Goal: Communication & Community: Answer question/provide support

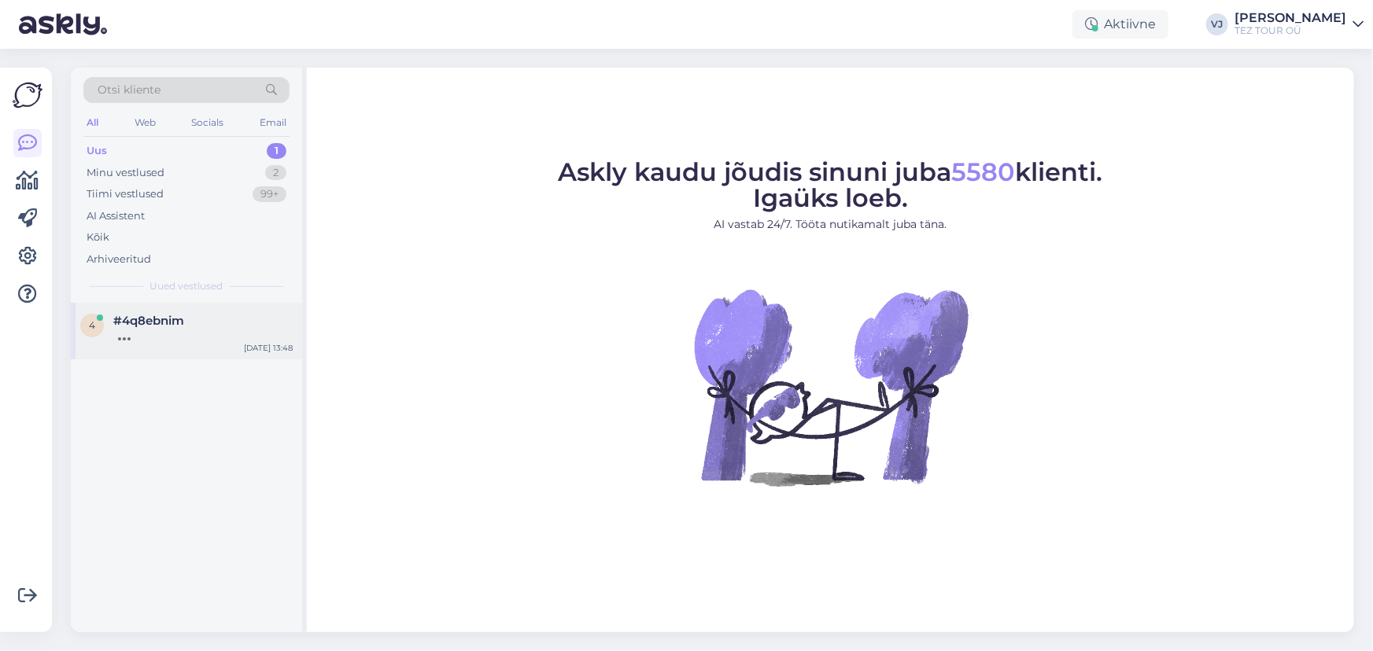
click at [163, 323] on span "#4q8ebnim" at bounding box center [148, 321] width 71 height 14
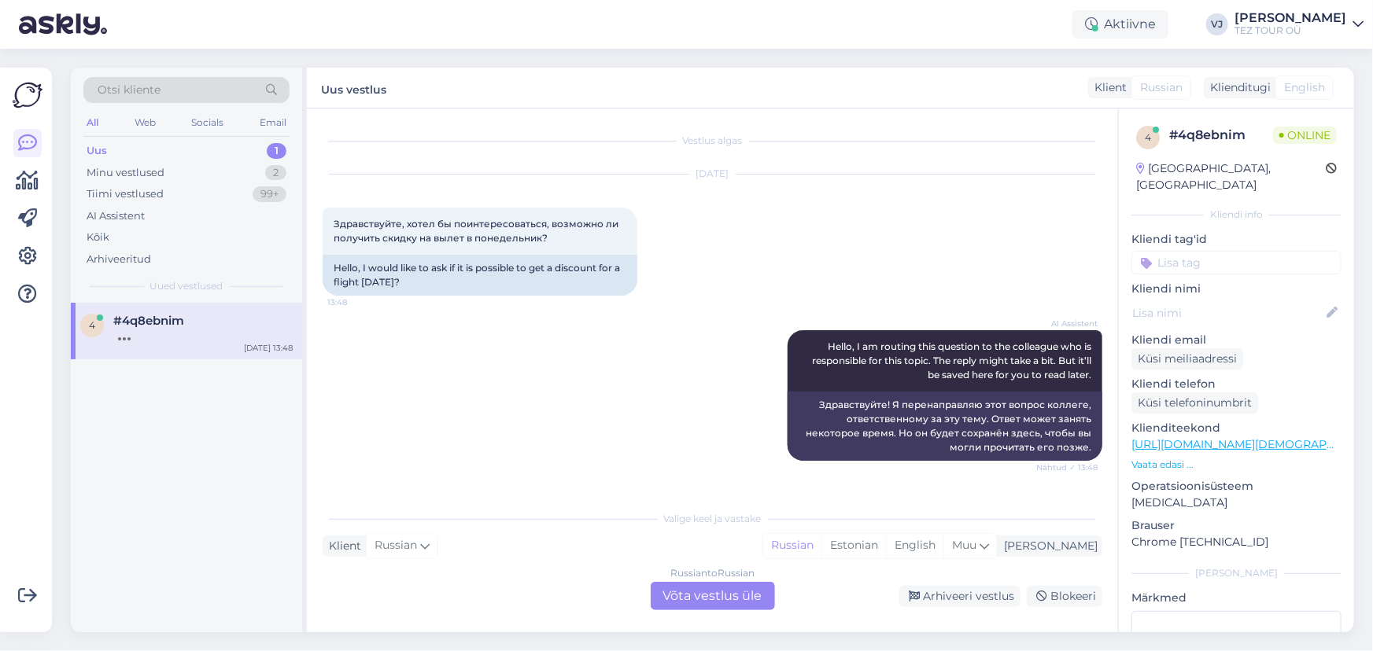
click at [724, 600] on div "Russian to Russian Võta vestlus üle" at bounding box center [713, 596] width 124 height 28
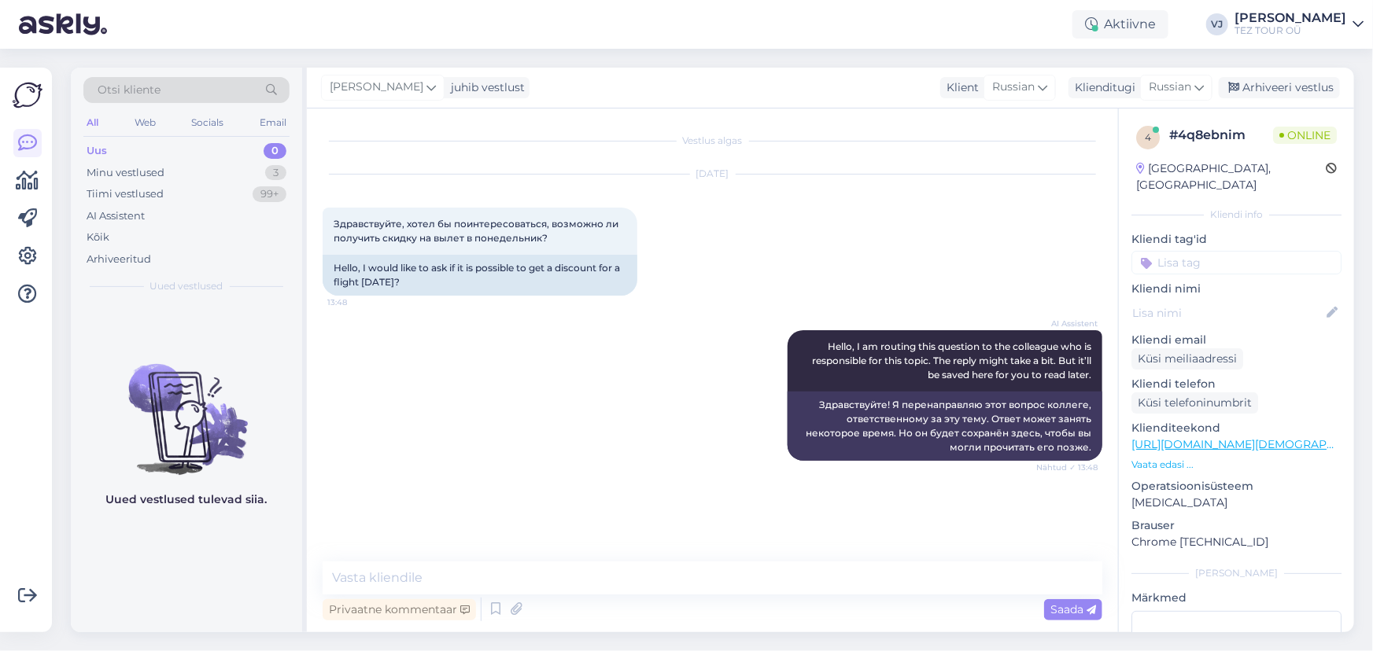
click at [1195, 251] on input at bounding box center [1236, 263] width 210 height 24
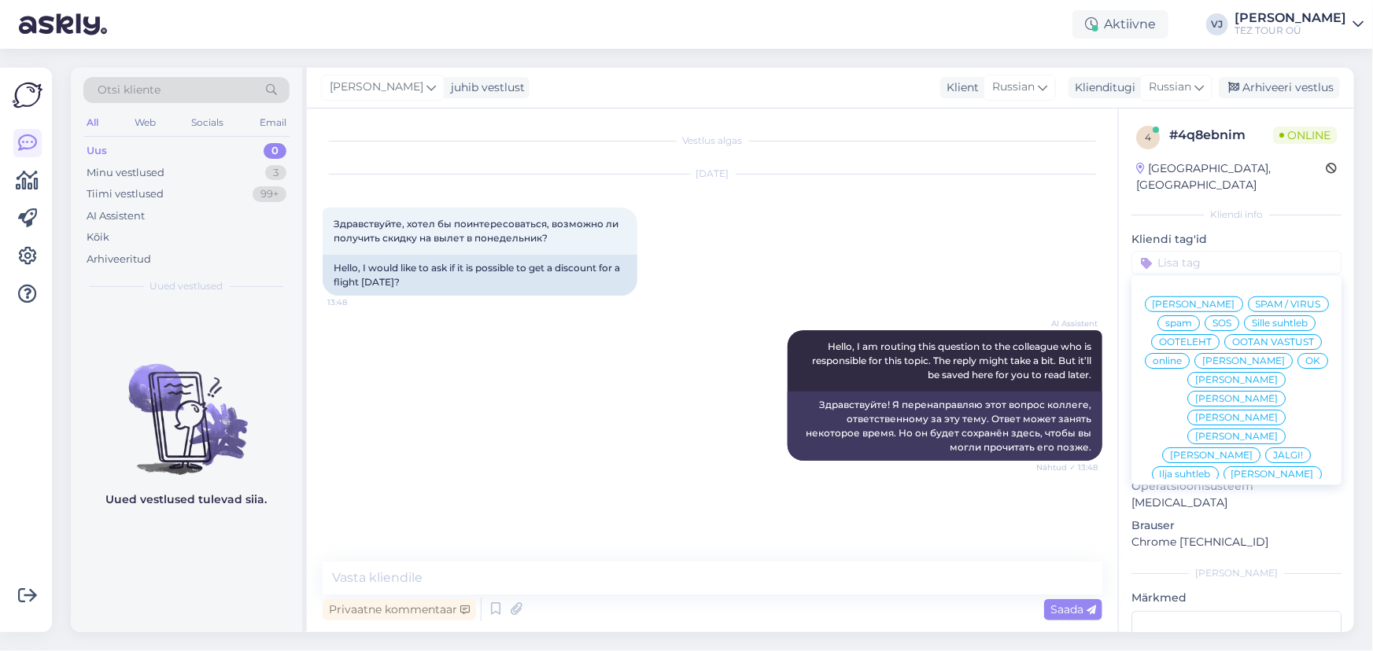
click at [1231, 300] on span "[PERSON_NAME]" at bounding box center [1194, 304] width 83 height 9
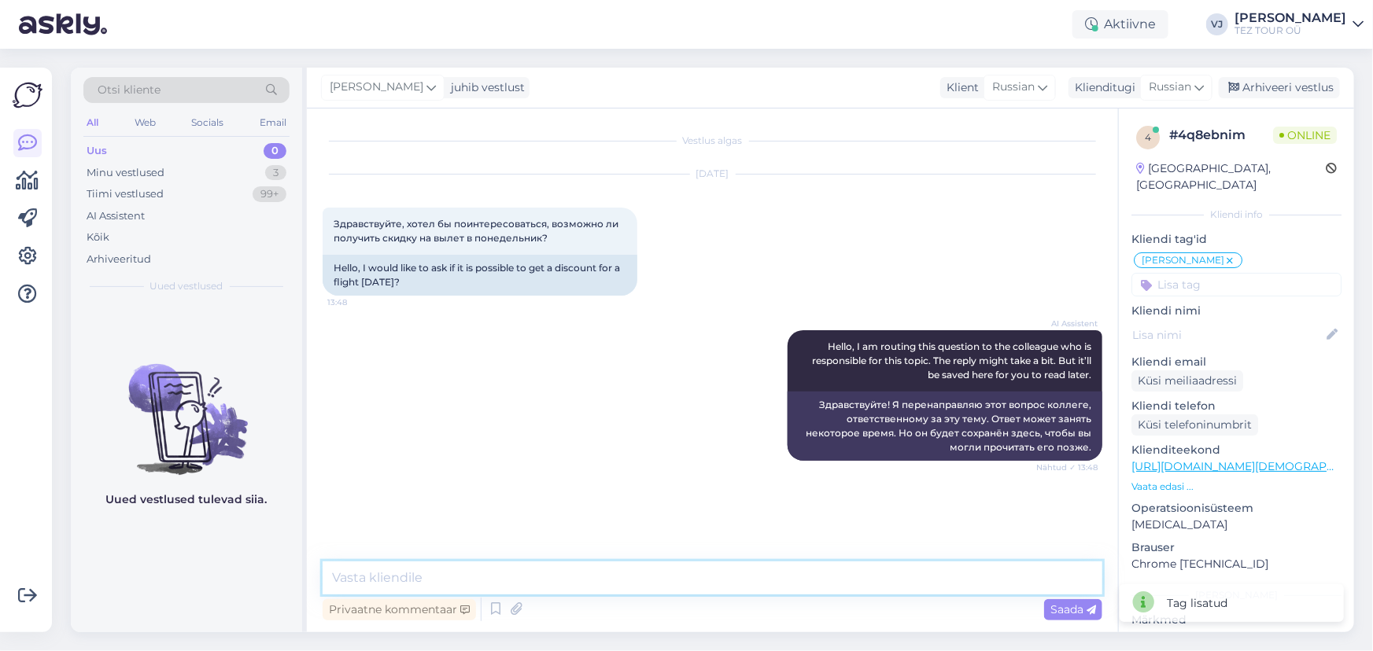
click at [493, 582] on textarea at bounding box center [713, 578] width 780 height 33
type textarea "Добрый день!"
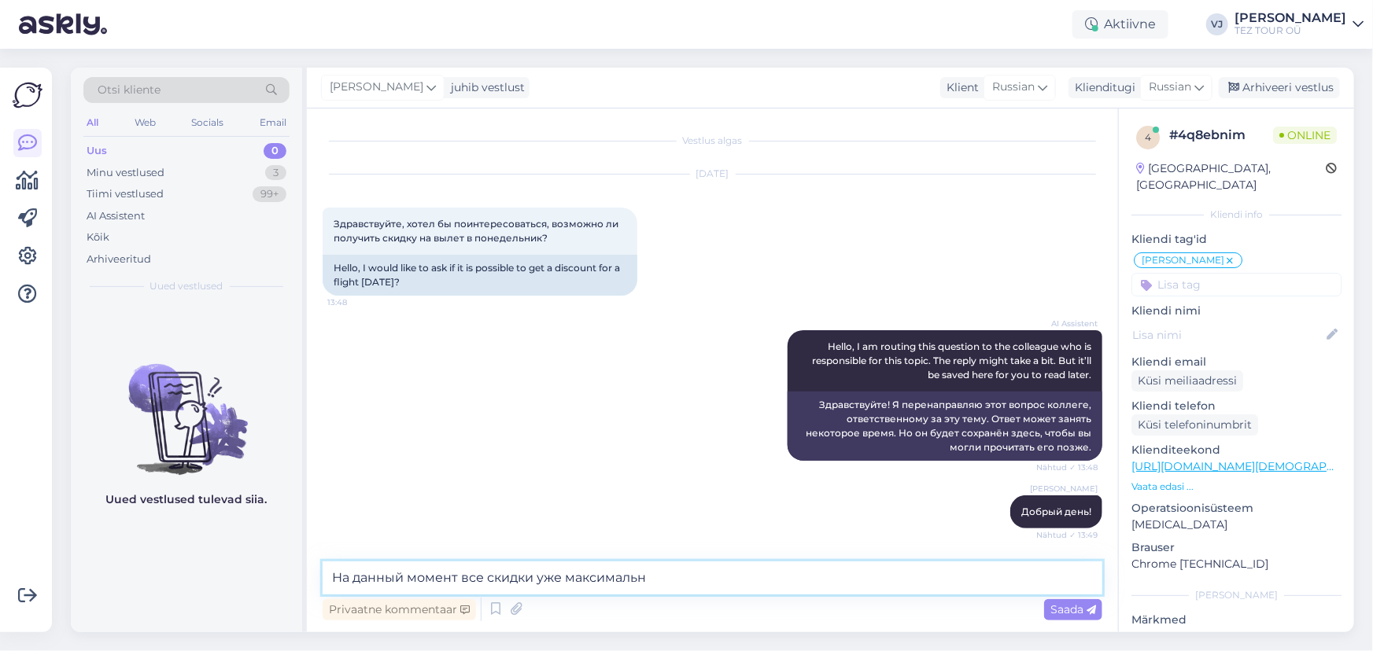
type textarea "На данный момент все скидки уже максимально"
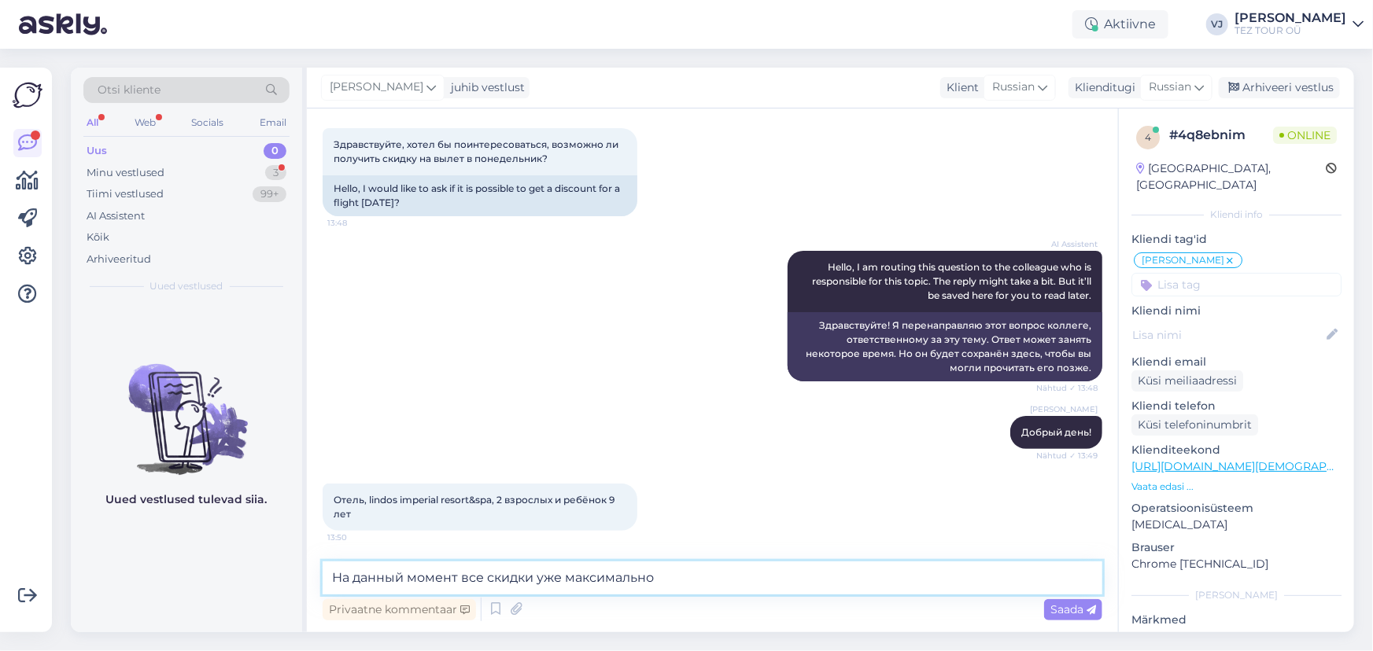
drag, startPoint x: 714, startPoint y: 579, endPoint x: 255, endPoint y: 563, distance: 459.8
click at [255, 563] on div "Otsi kliente All Web Socials Email Uus 0 Minu vestlused 3 Tiimi vestlused 99+ A…" at bounding box center [712, 350] width 1283 height 565
click at [520, 580] on textarea at bounding box center [713, 578] width 780 height 33
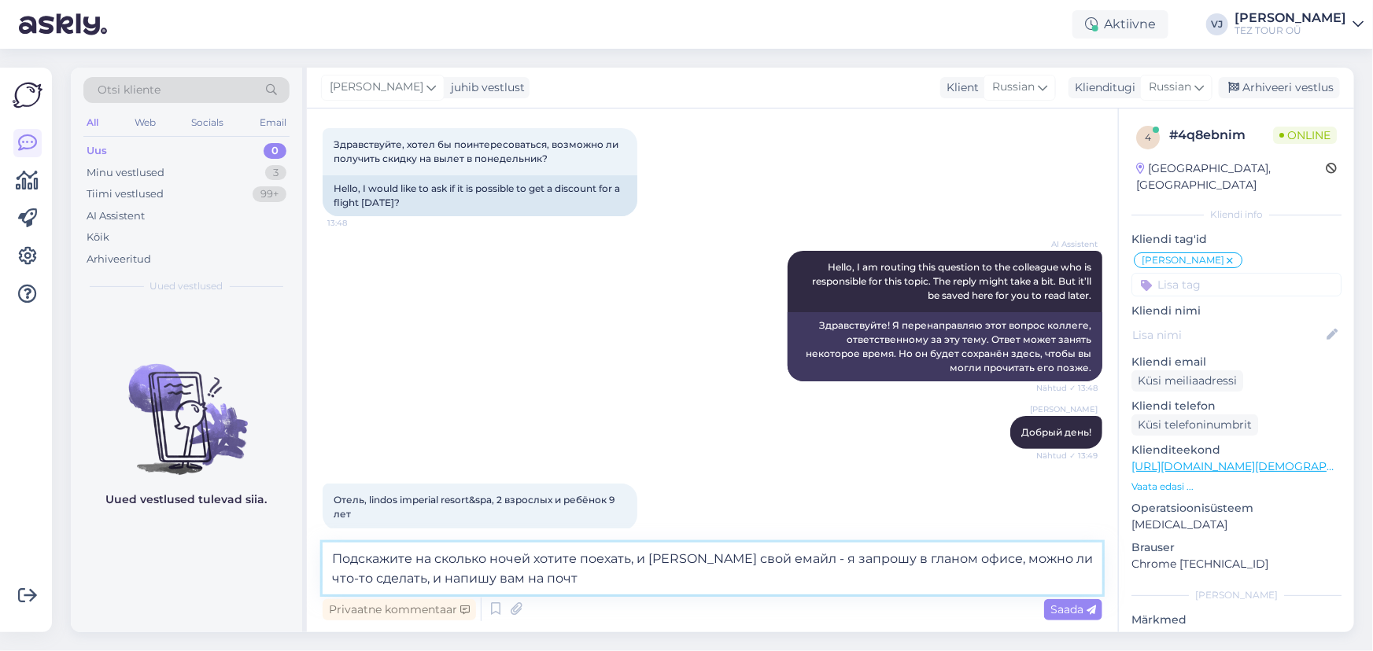
type textarea "Подскажите на сколько ночей хотите поехать, и [PERSON_NAME] свой емайл - я запр…"
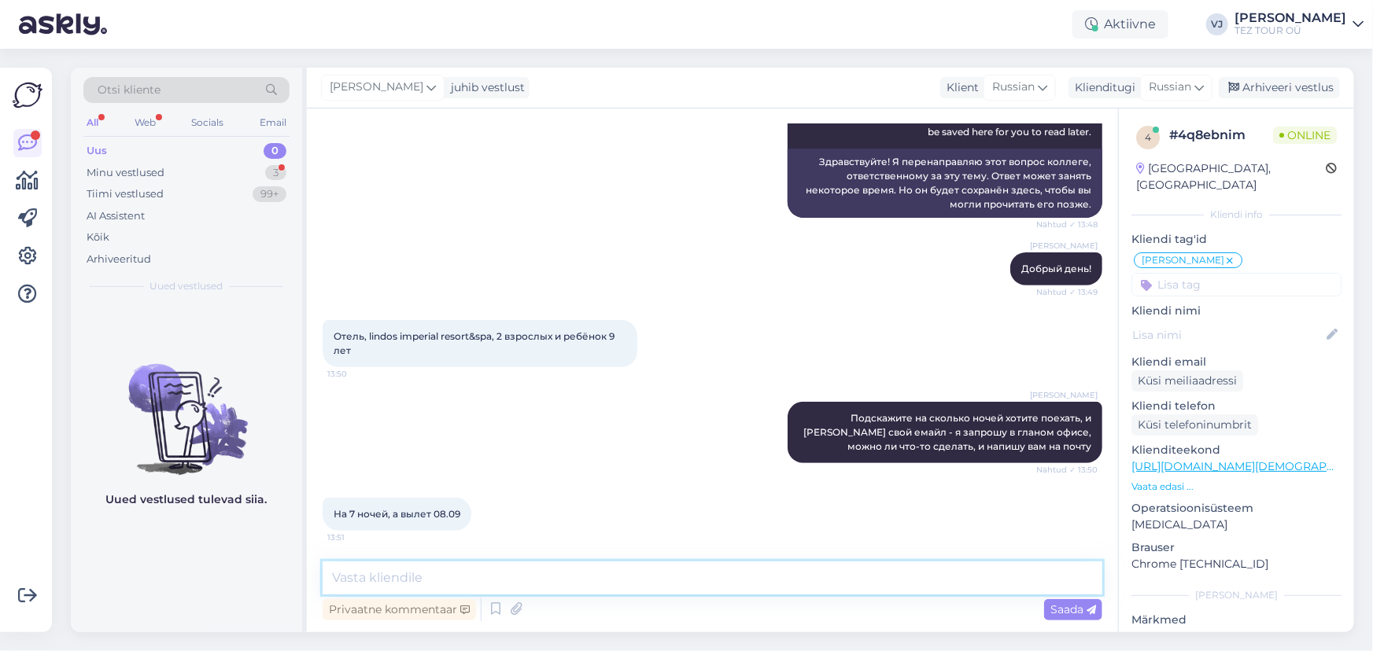
scroll to position [311, 0]
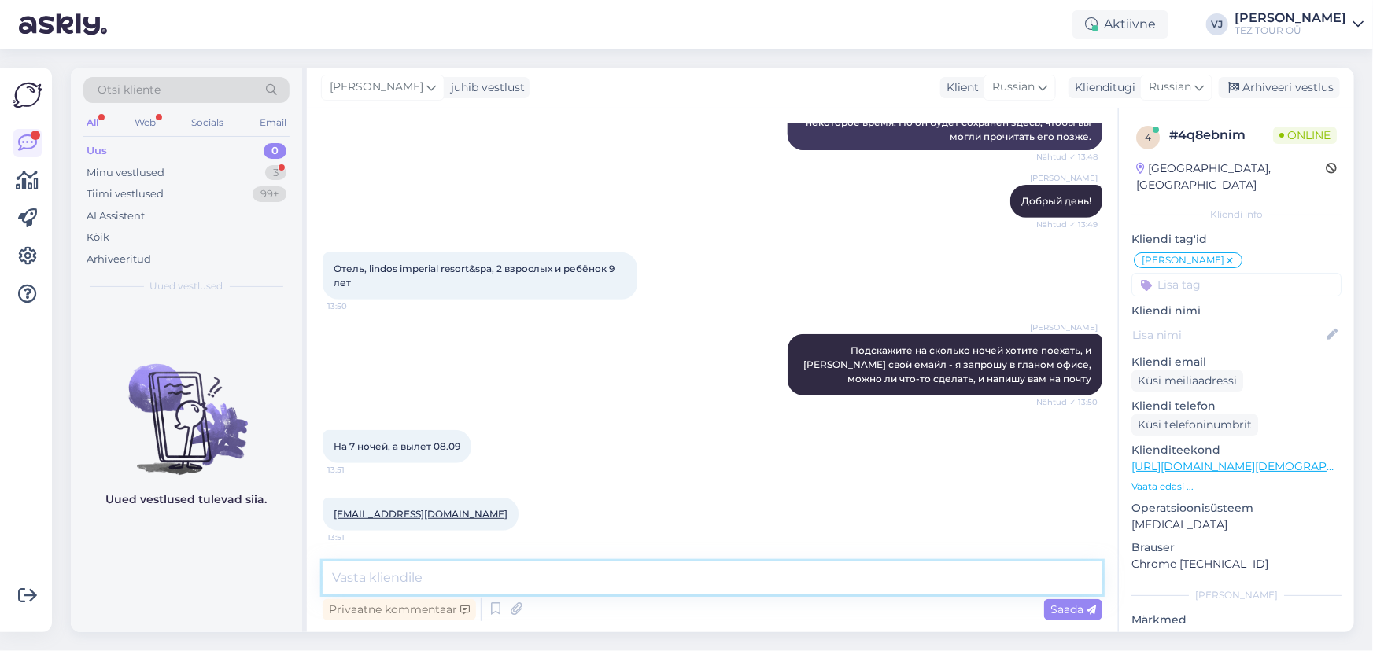
click at [493, 590] on textarea at bounding box center [713, 578] width 780 height 33
type textarea "Договорились, займусь вашим запросом"
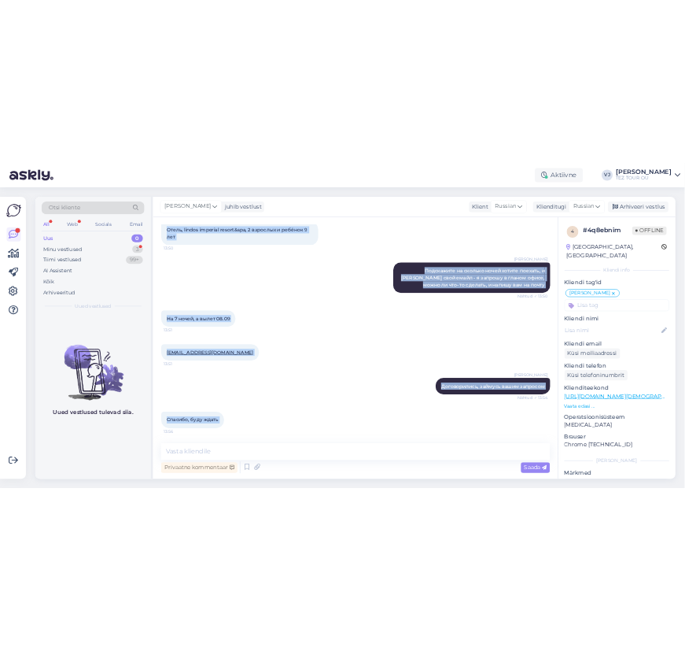
scroll to position [0, 0]
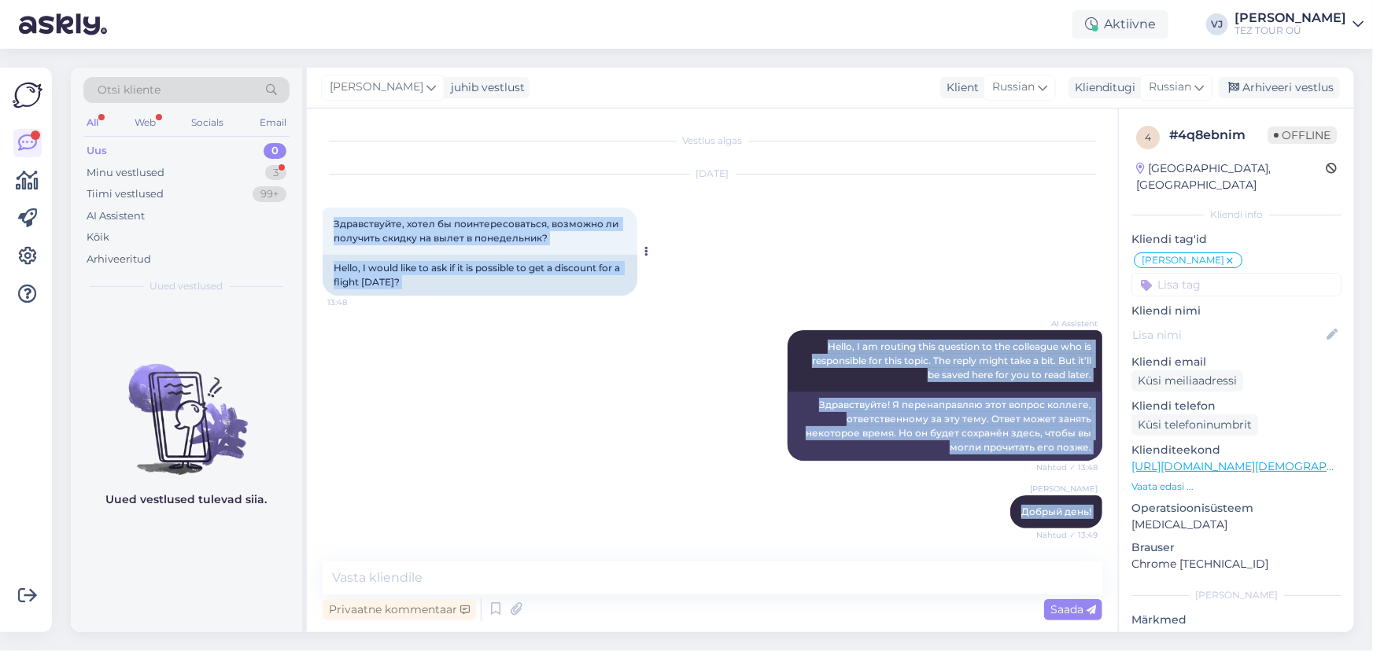
drag, startPoint x: 460, startPoint y: 526, endPoint x: 331, endPoint y: 220, distance: 331.9
click at [331, 220] on div "Vestlus algas [DATE] Здравствуйте, хотел бы поинтересоваться, возможно ли получ…" at bounding box center [720, 335] width 794 height 423
copy div "Loremipsumdo, sitam co adipiscingelitse, doeiusmo te incididu utlabo et dolor m…"
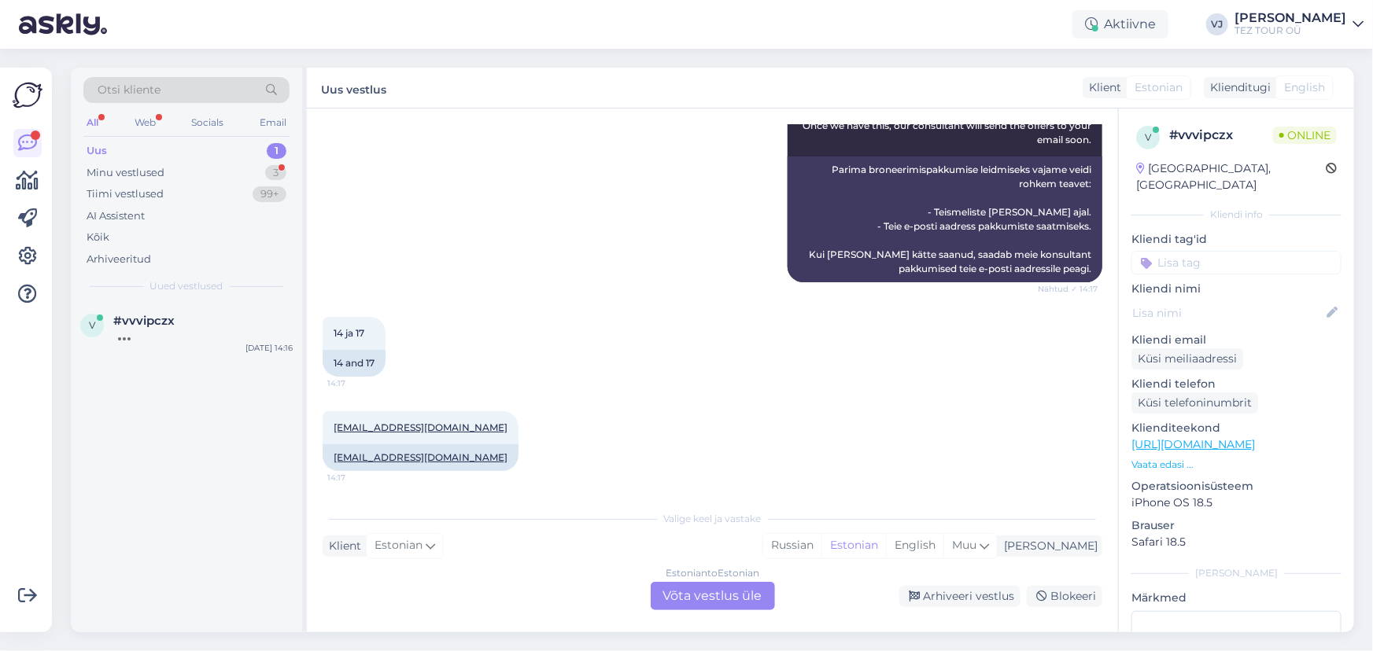
scroll to position [305, 0]
click at [714, 593] on div "Estonian to Estonian Võta vestlus üle" at bounding box center [713, 596] width 124 height 28
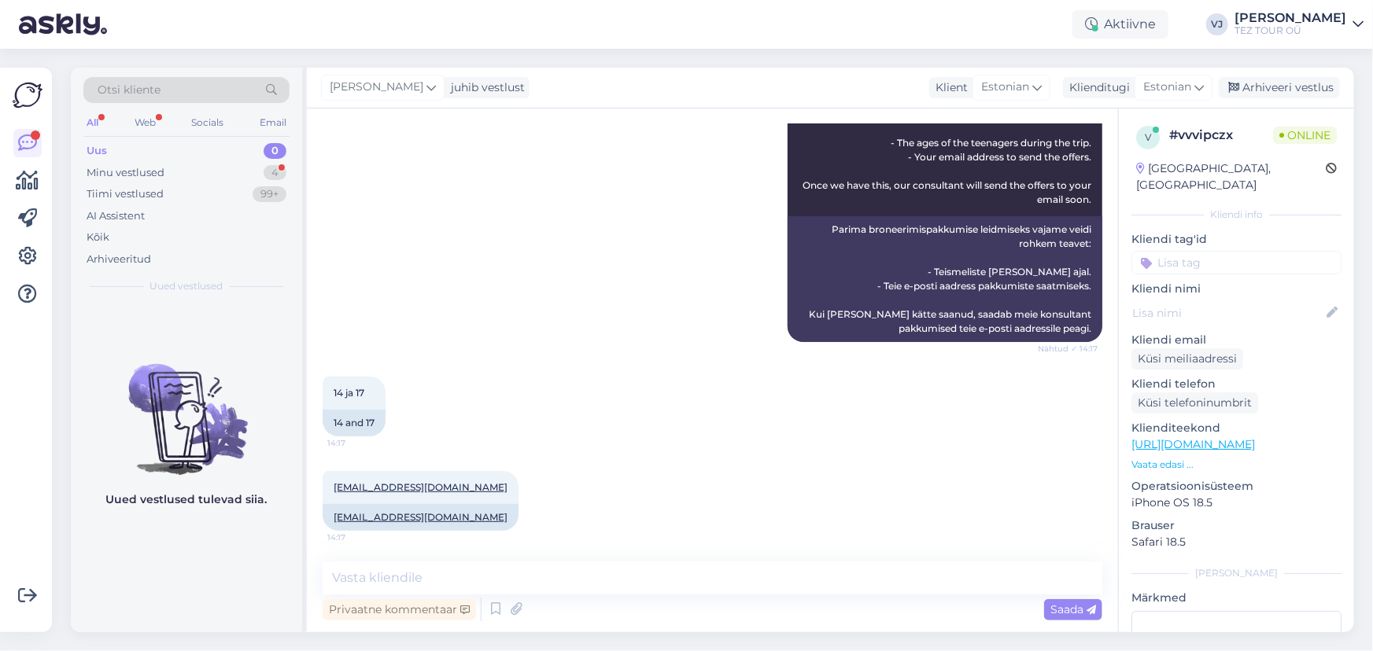
click at [1196, 251] on input at bounding box center [1236, 263] width 210 height 24
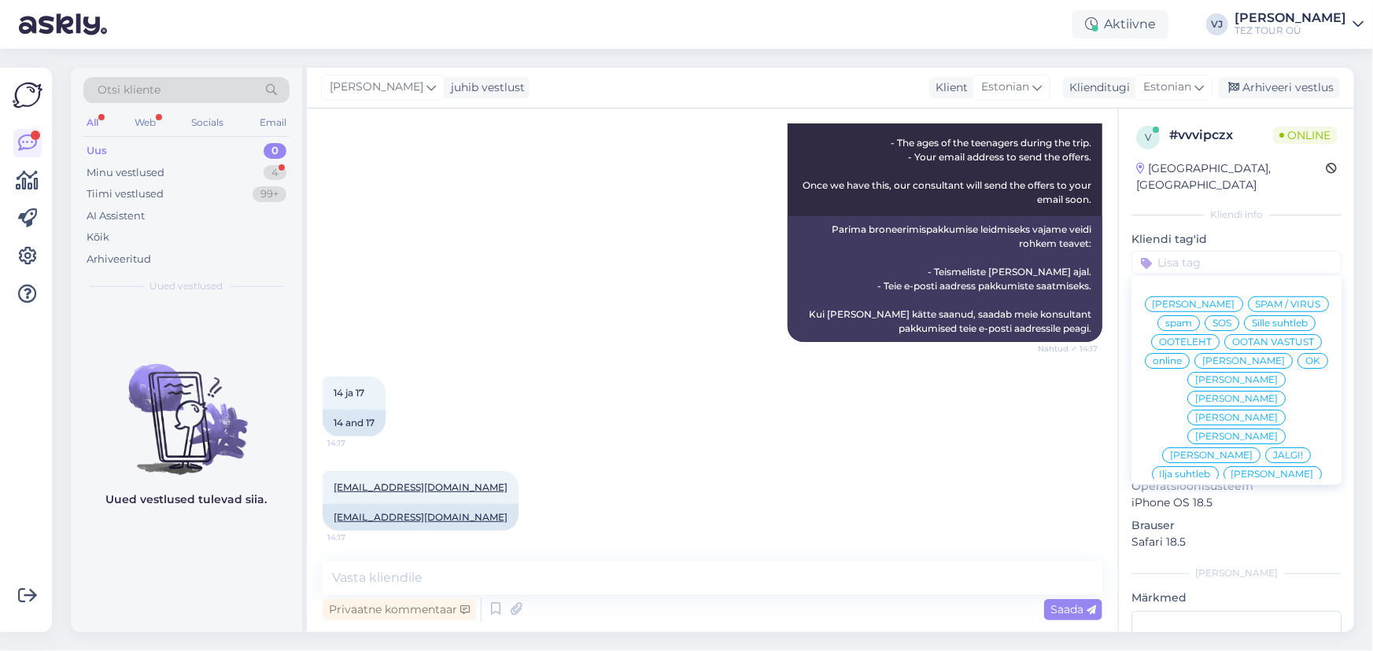
scroll to position [314, 0]
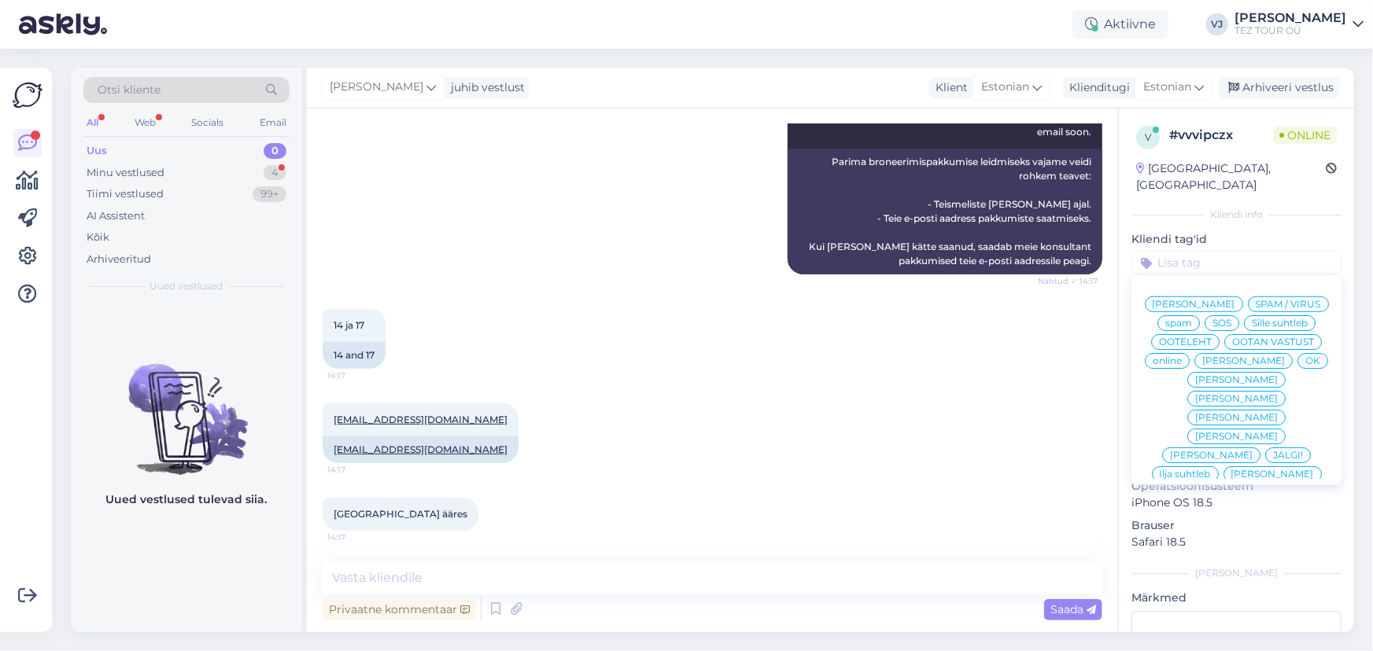
click at [1235, 300] on span "[PERSON_NAME]" at bounding box center [1194, 304] width 83 height 9
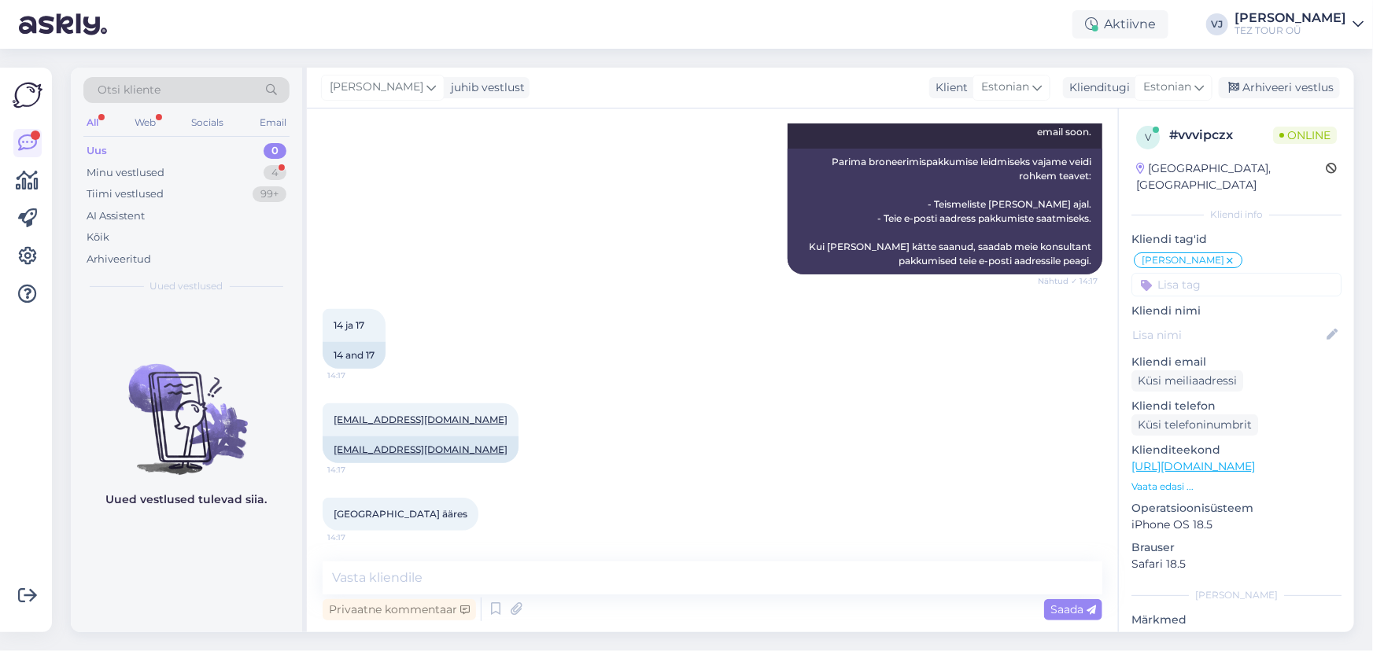
click at [613, 595] on div "Privaatne kommentaar Saada" at bounding box center [713, 610] width 780 height 30
click at [514, 562] on textarea at bounding box center [713, 578] width 780 height 33
type textarea "Tere, tänan - varsti saadan teile pakkumised emaili."
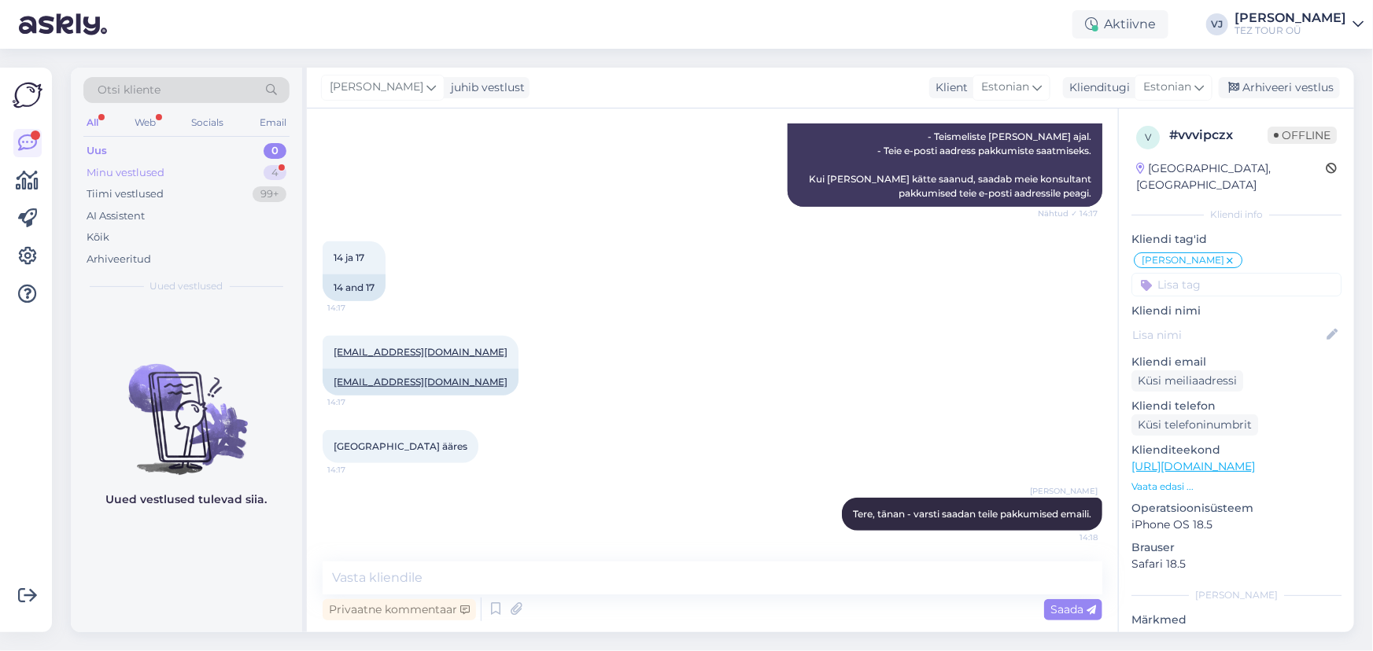
click at [211, 163] on div "Minu vestlused 4" at bounding box center [186, 173] width 206 height 22
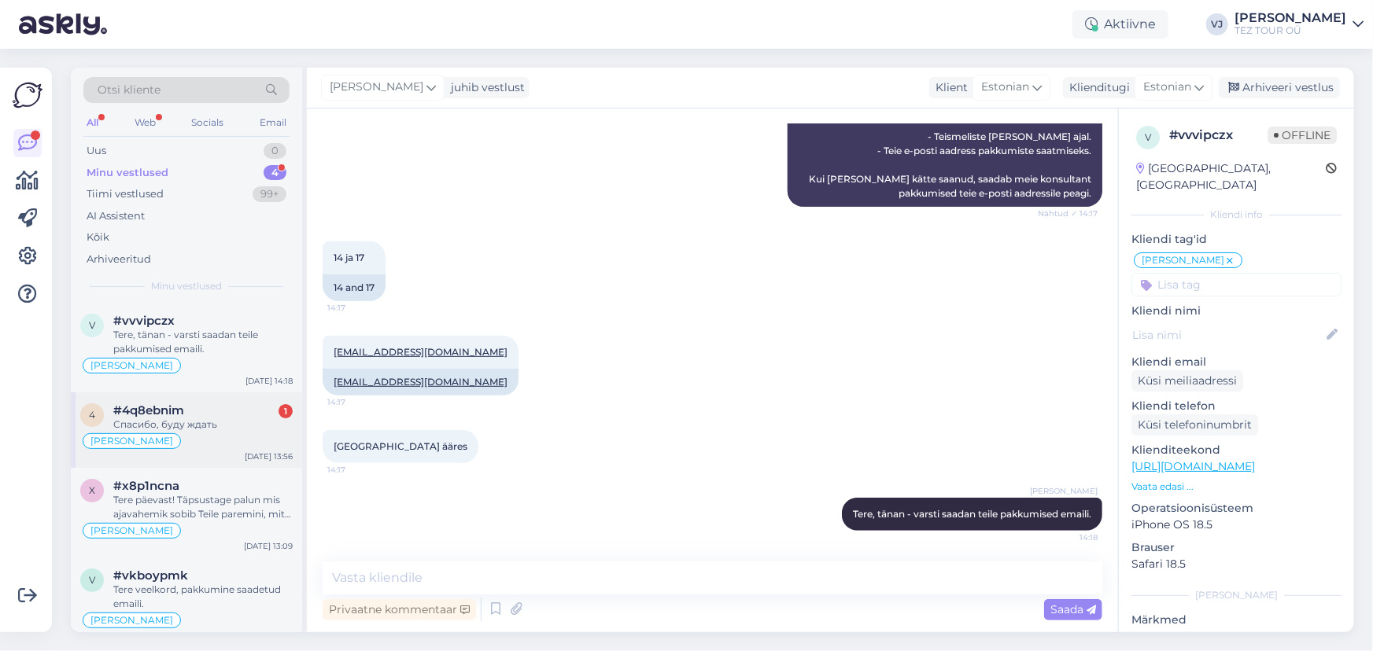
click at [213, 427] on div "Спасибо, буду ждать" at bounding box center [202, 425] width 179 height 14
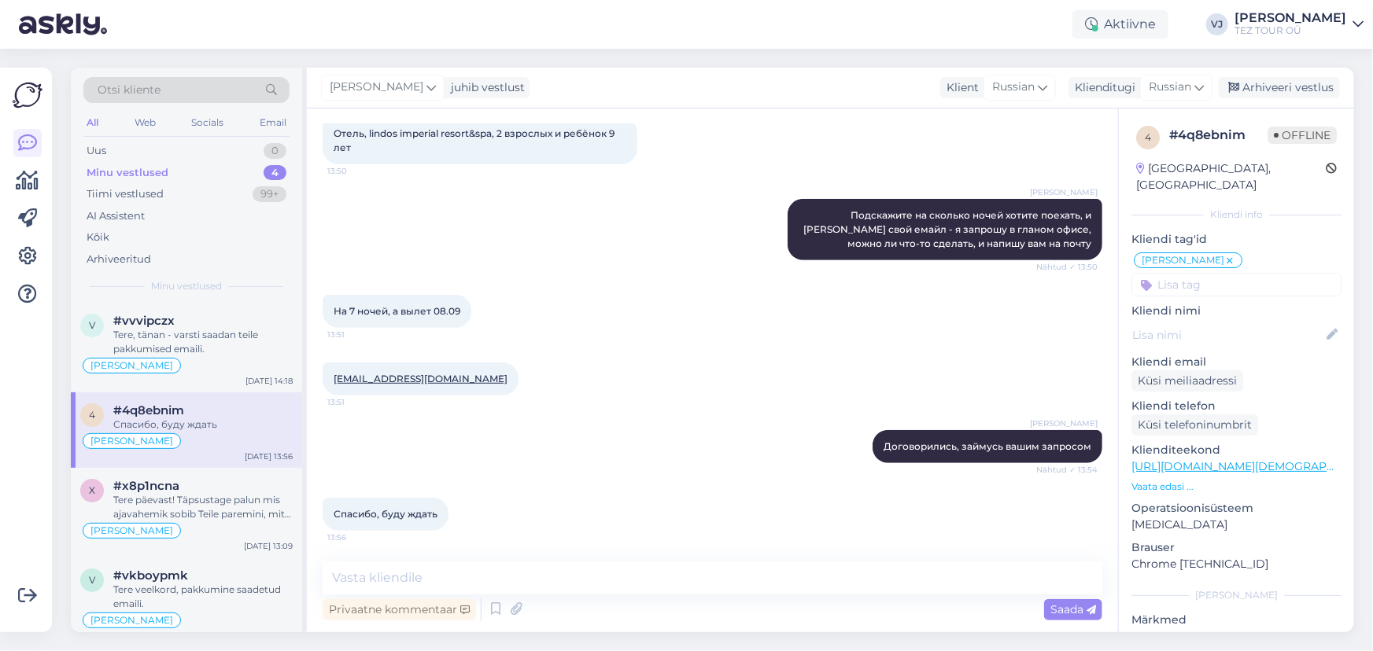
click at [482, 603] on div "Privaatne kommentaar Saada" at bounding box center [713, 610] width 780 height 30
click at [492, 605] on icon at bounding box center [495, 610] width 19 height 24
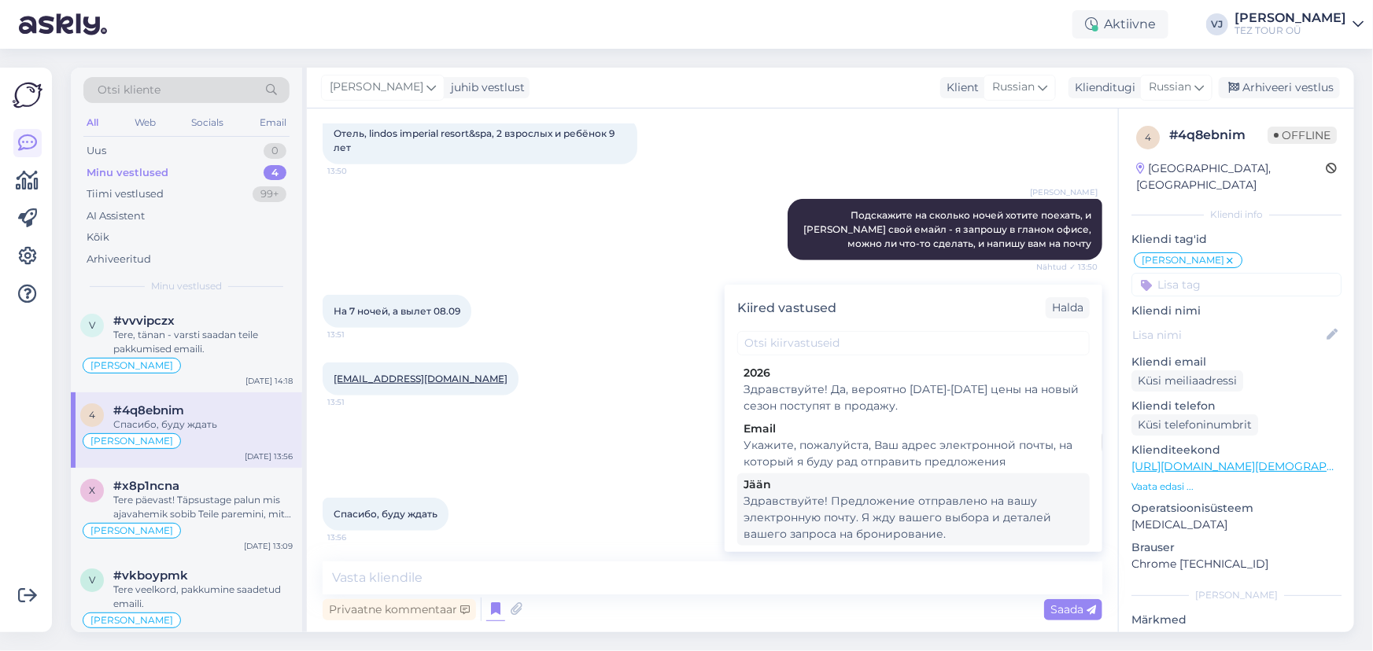
click at [921, 505] on div "Здравствуйте! Предложение отправлено на вашу электронную почту. Я жду вашего вы…" at bounding box center [914, 518] width 340 height 50
type textarea "Здравствуйте! Предложение отправлено на вашу электронную почту. Я жду вашего вы…"
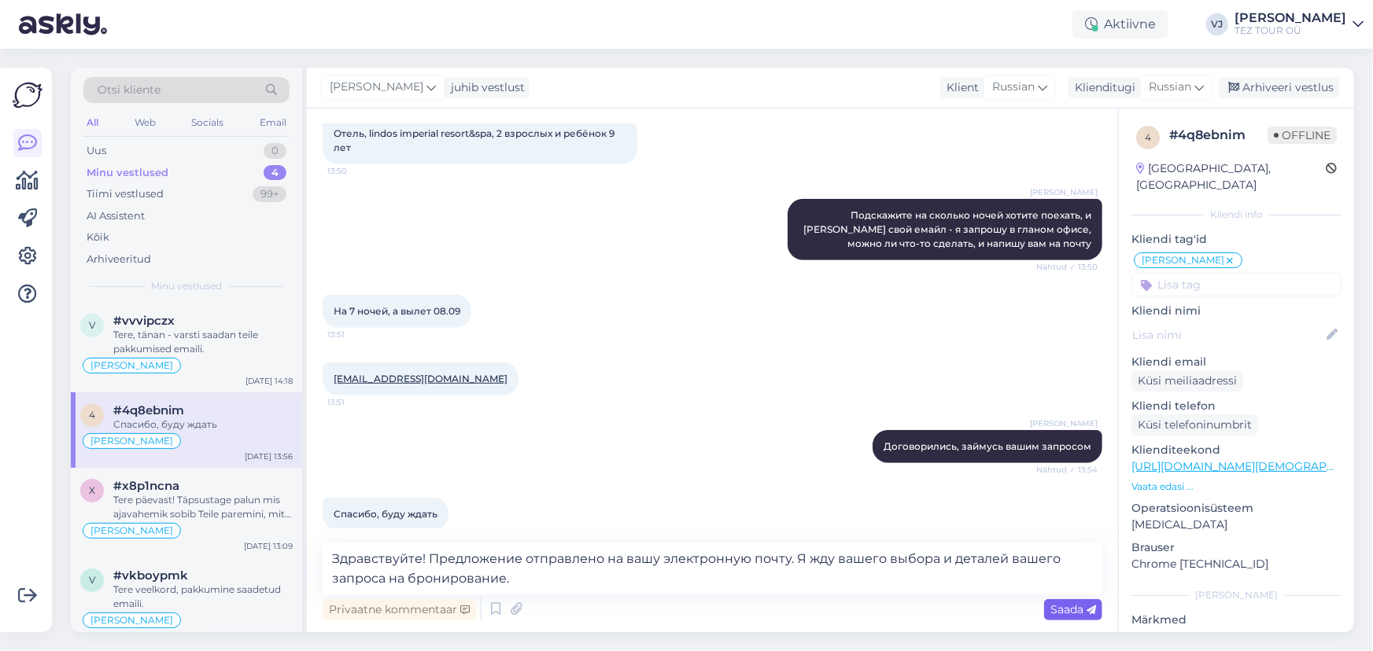
click at [1066, 603] on span "Saada" at bounding box center [1073, 610] width 46 height 14
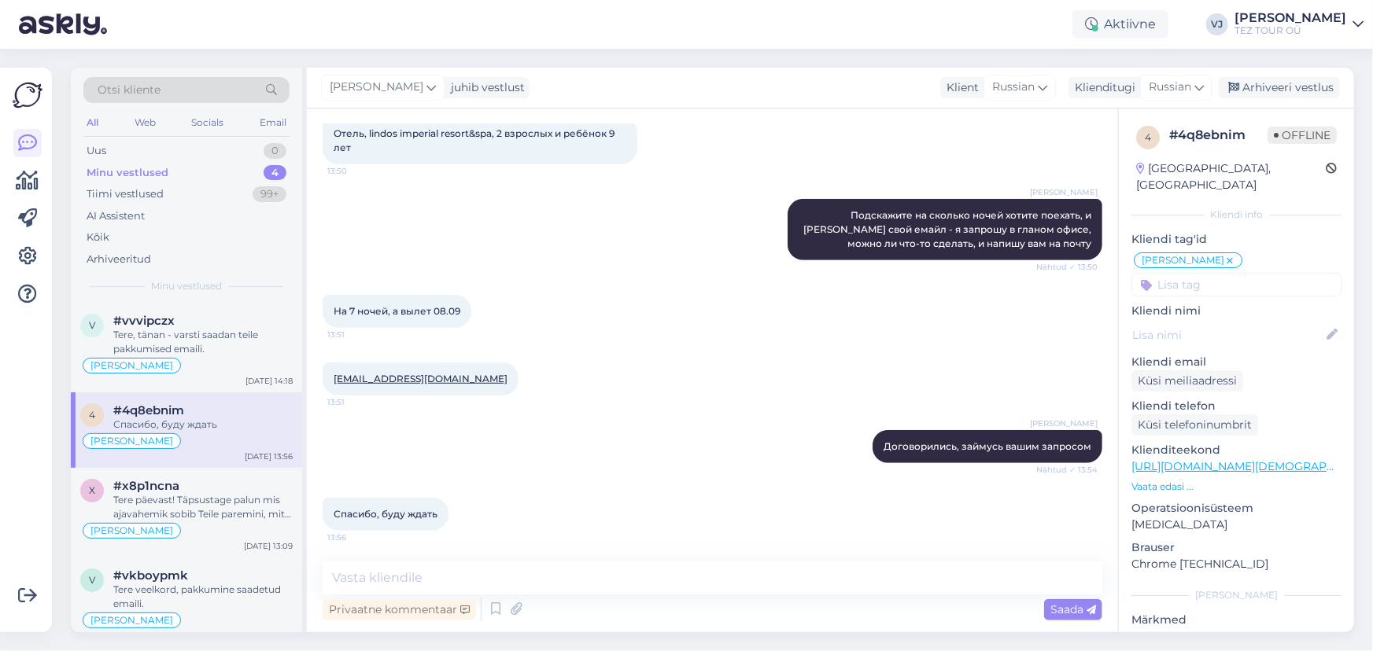
scroll to position [542, 0]
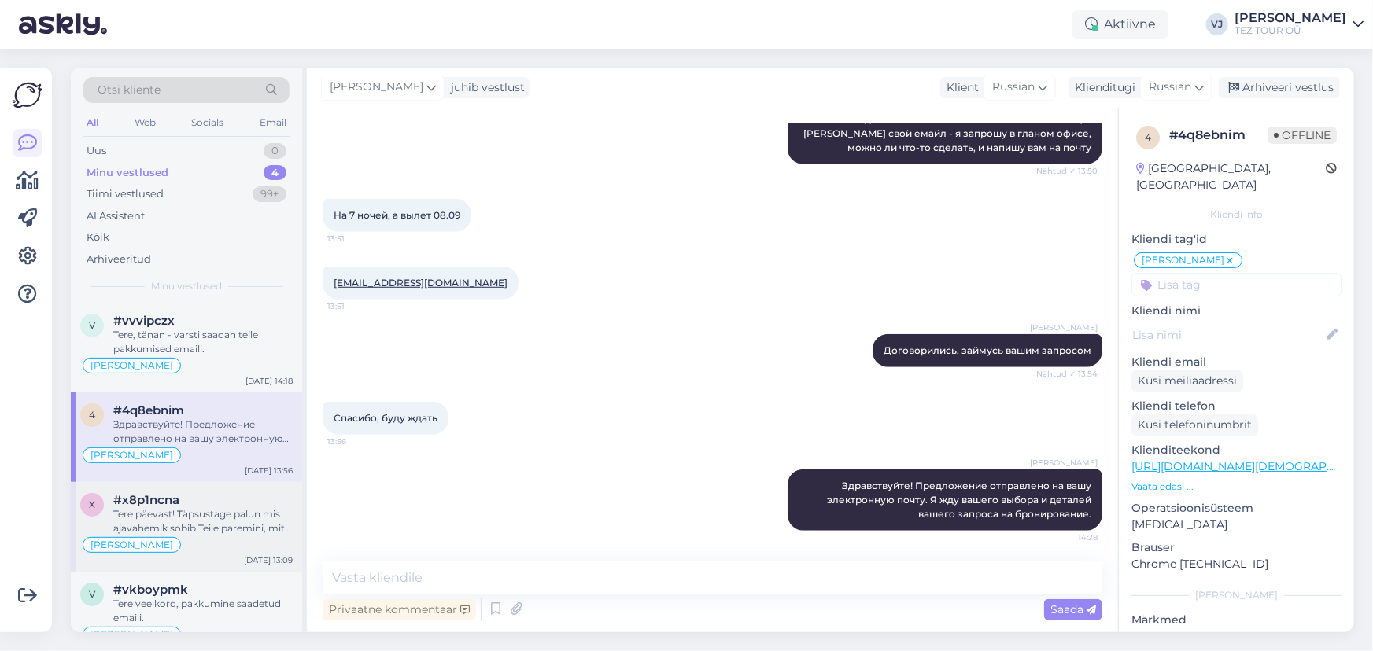
click at [236, 542] on div "[PERSON_NAME]" at bounding box center [186, 545] width 212 height 19
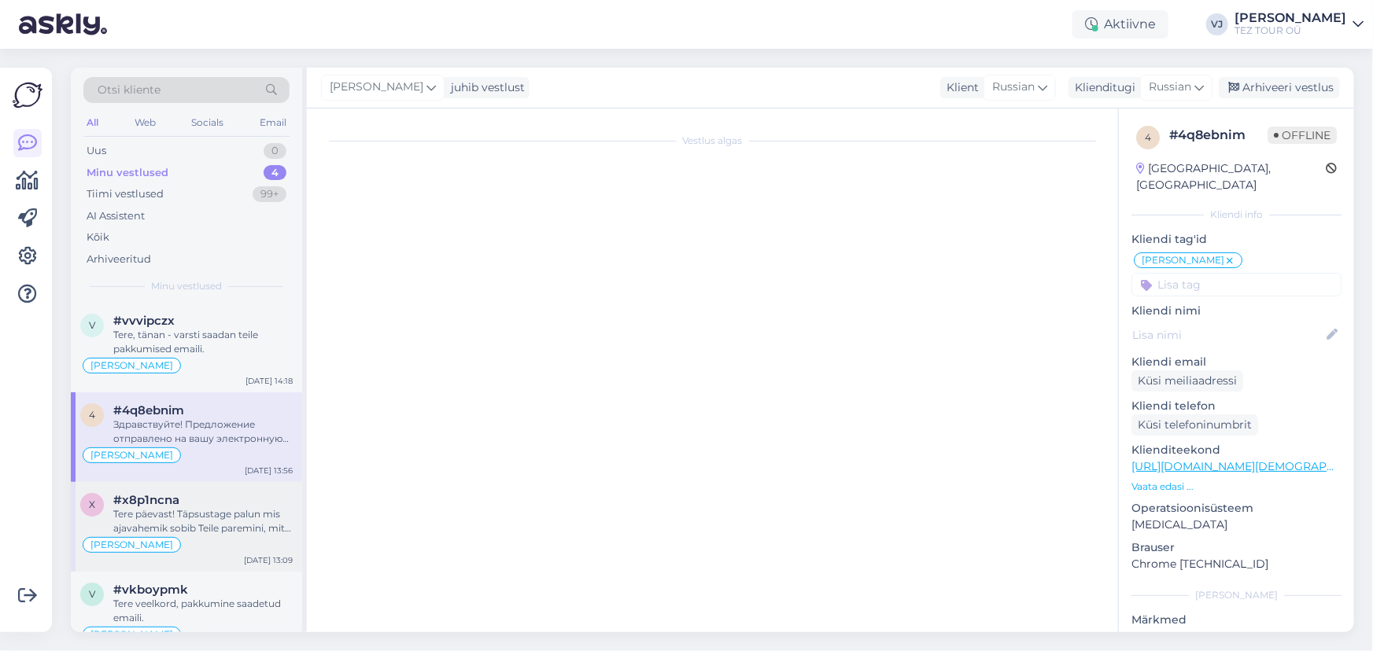
scroll to position [68, 0]
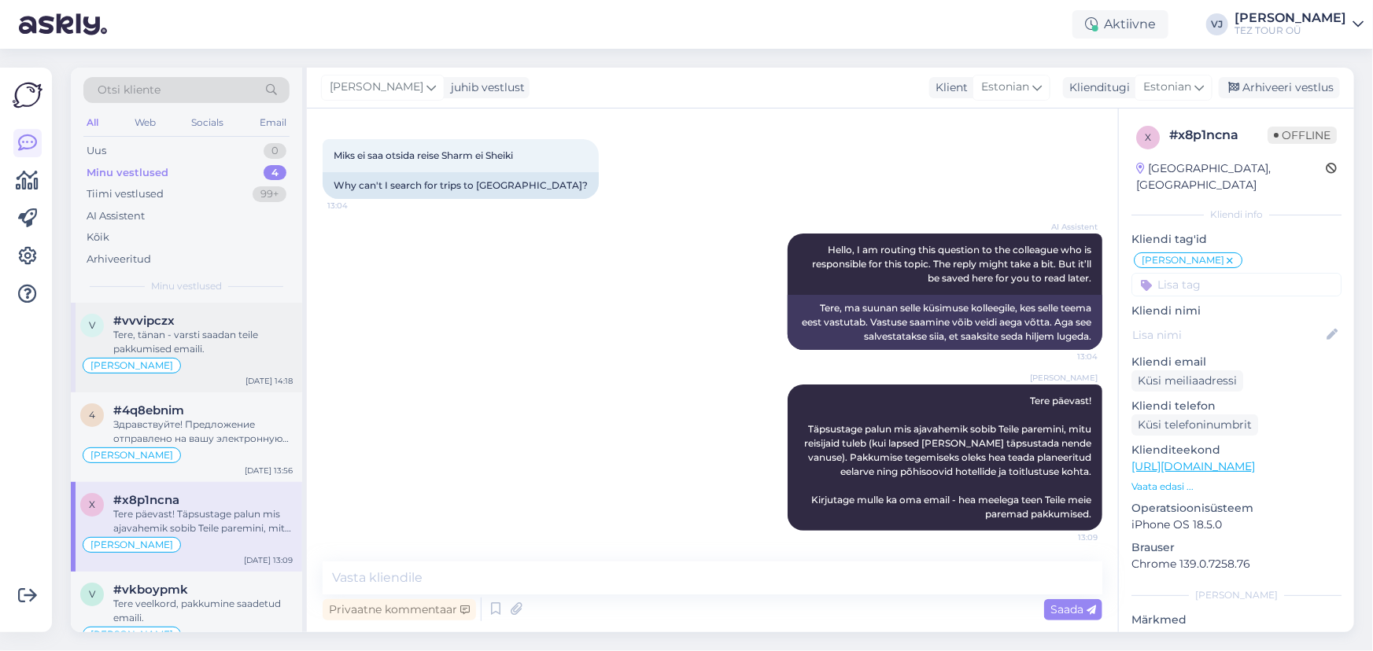
click at [197, 311] on div "v #vvvipczx Tere, tänan - varsti saadan teile pakkumised emaili. [PERSON_NAME] …" at bounding box center [186, 348] width 231 height 90
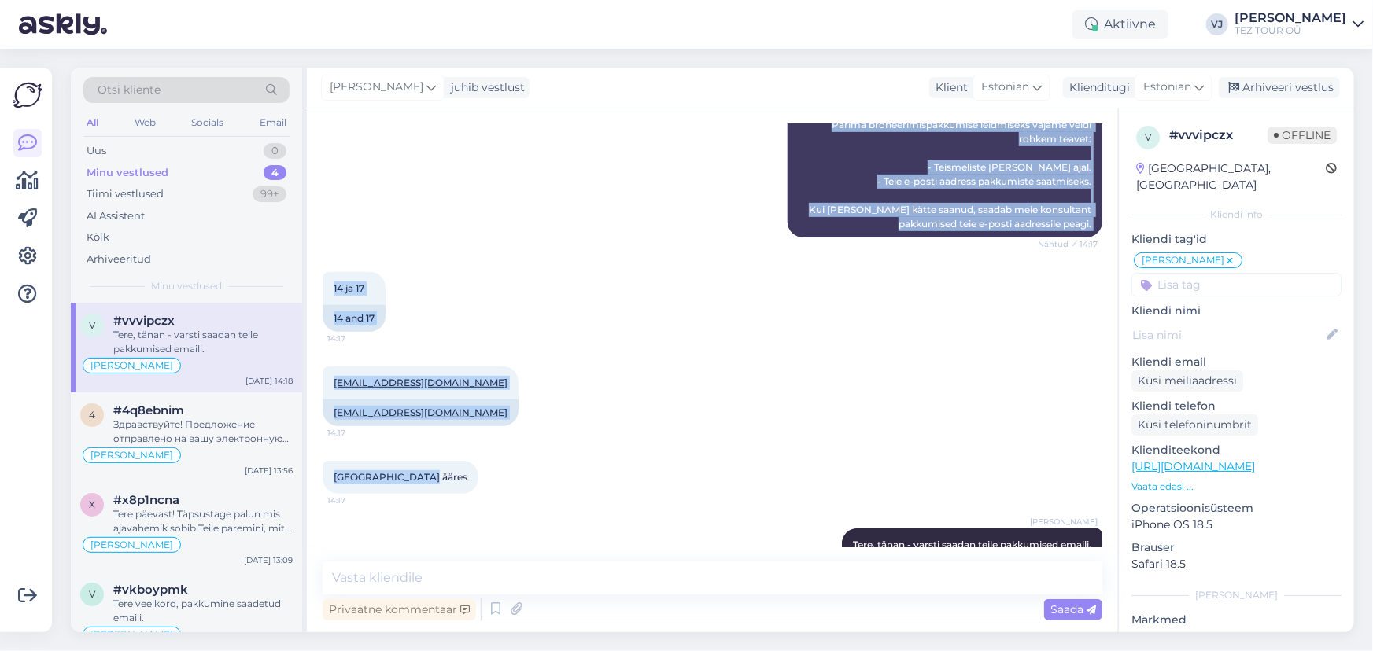
scroll to position [382, 0]
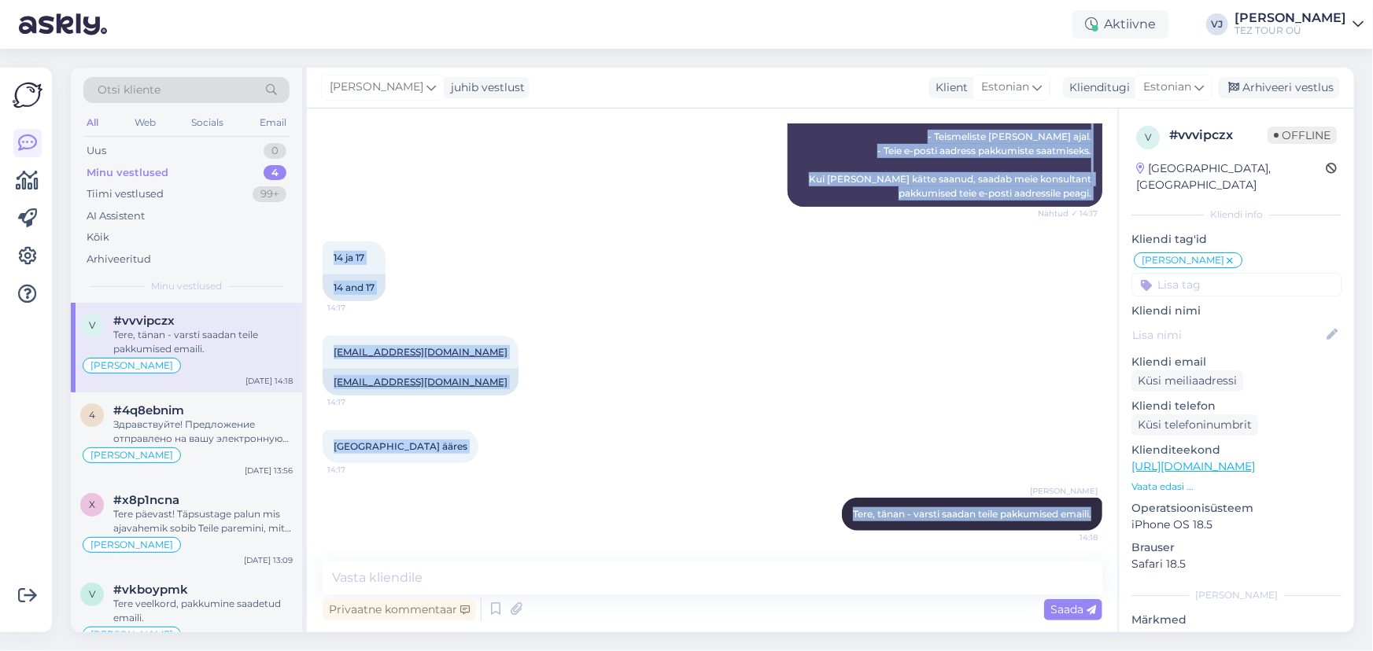
drag, startPoint x: 330, startPoint y: 220, endPoint x: 1093, endPoint y: 504, distance: 814.1
click at [1093, 504] on div "Vestlus algas [DATE] Tere, türgi 5tärni,ultra all inclusive. Lend alates 17.10 …" at bounding box center [720, 335] width 794 height 423
copy div "Tere, türgi 5tärni,ultra all inclusive. Lend alates 17.10 sobib kuni 21.10. [PE…"
